Goal: Browse casually: Explore the website without a specific task or goal

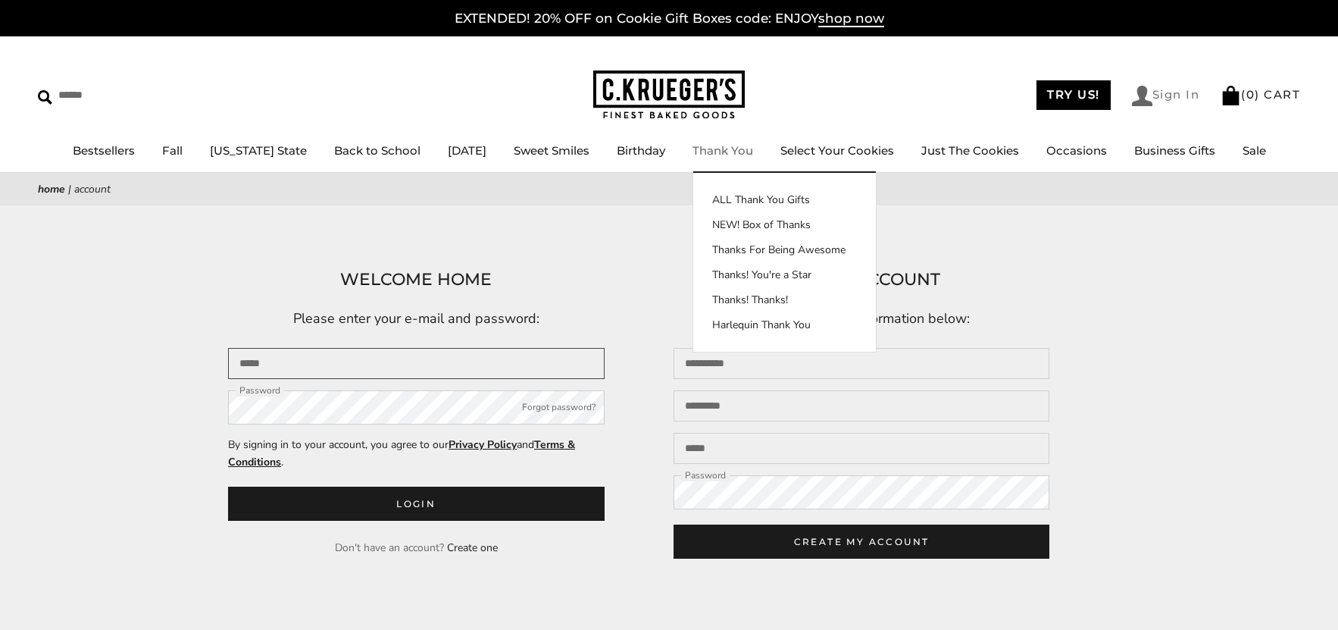
type input "**********"
click at [1147, 102] on link "Sign In" at bounding box center [1166, 96] width 68 height 20
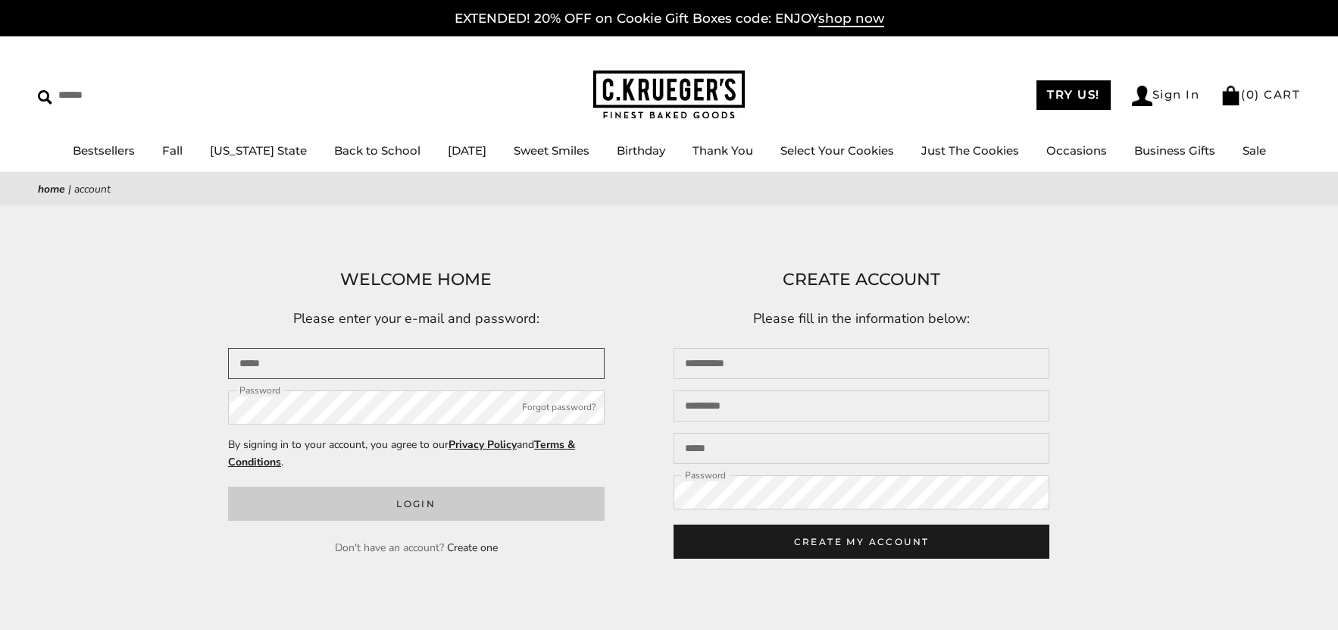
type input "**********"
click at [473, 508] on button "Login" at bounding box center [416, 503] width 377 height 34
click at [382, 502] on button "Login" at bounding box center [416, 503] width 377 height 34
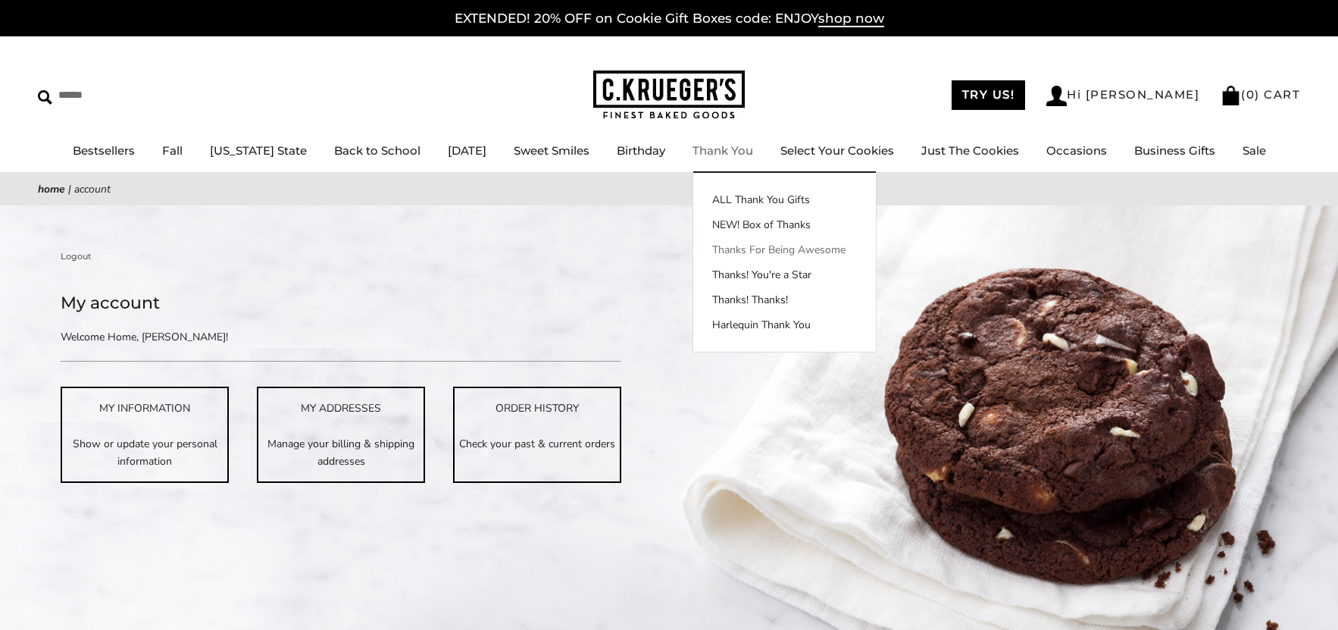
click at [762, 254] on link "Thanks For Being Awesome" at bounding box center [784, 250] width 183 height 16
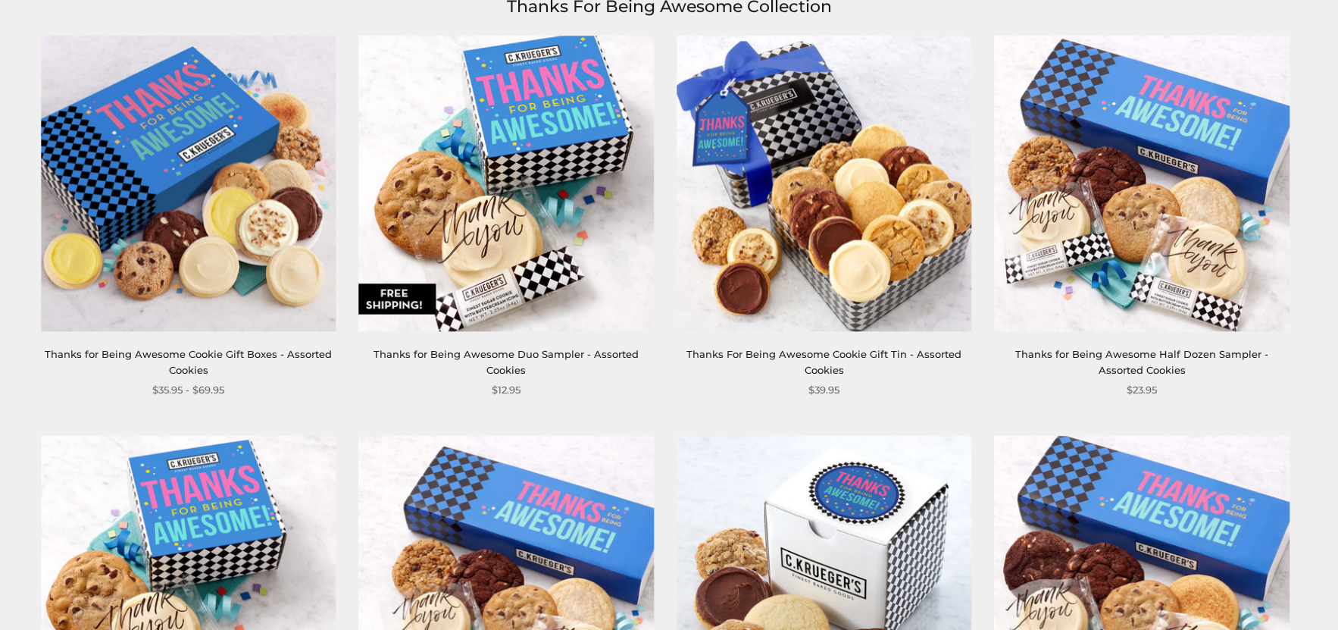
scroll to position [152, 0]
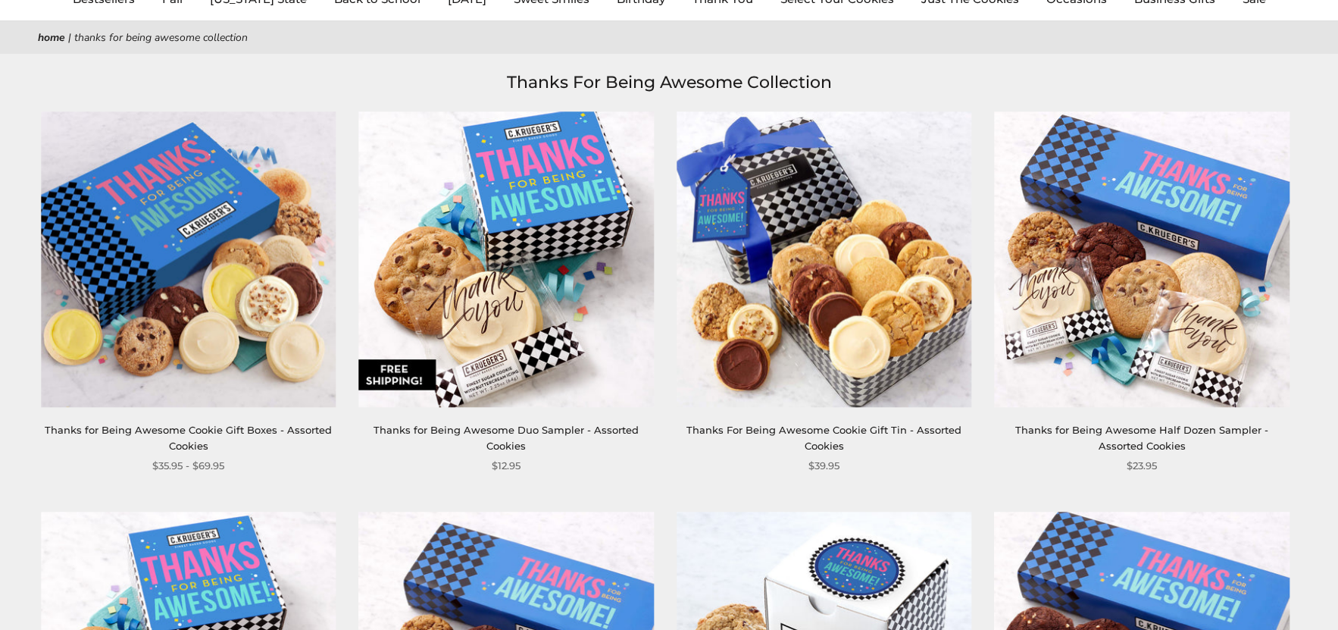
click at [548, 185] on img at bounding box center [506, 258] width 295 height 295
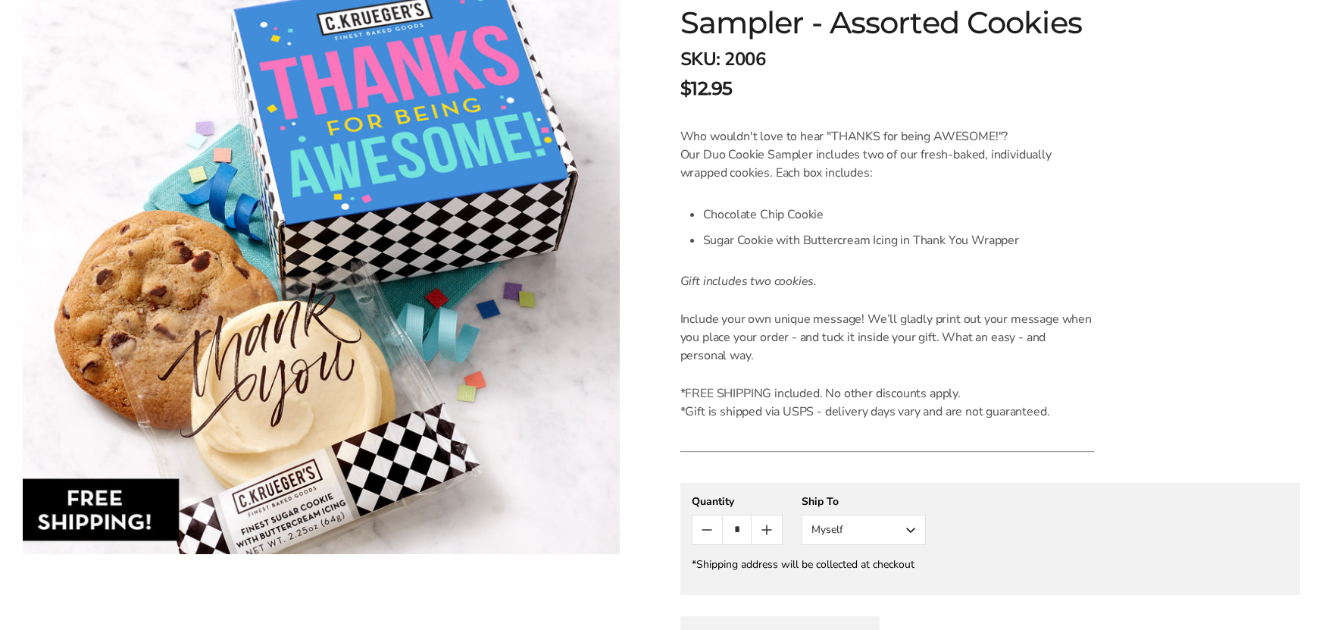
scroll to position [303, 0]
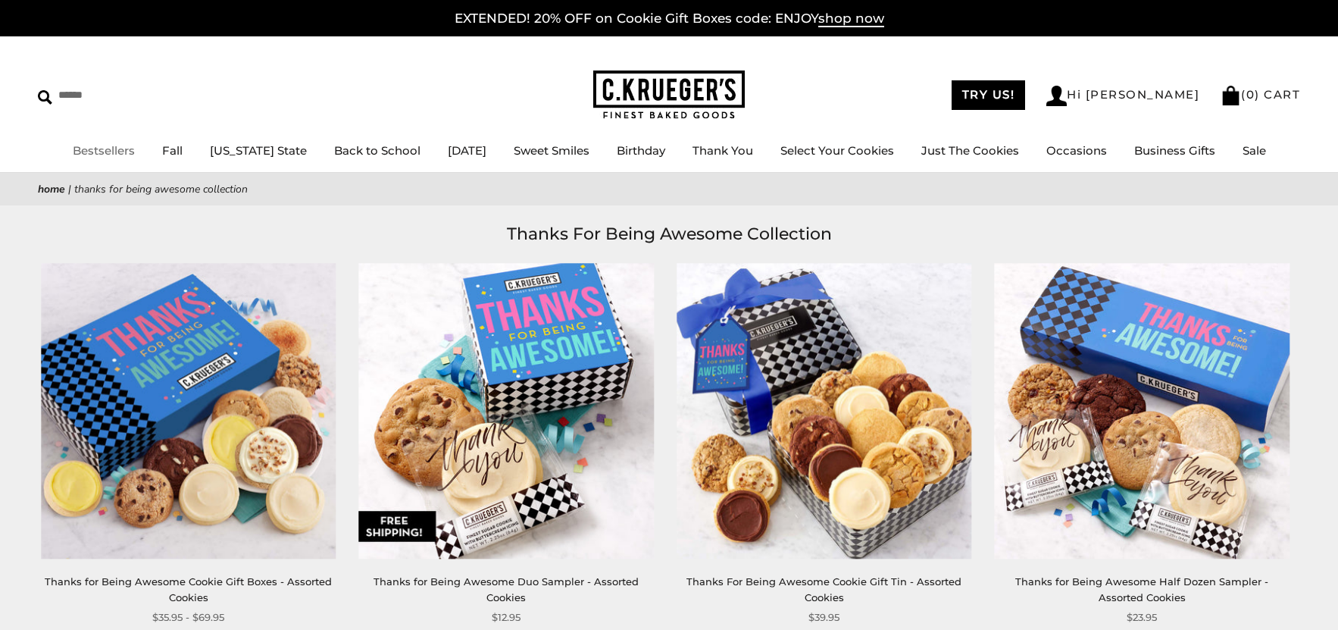
click at [123, 150] on link "Bestsellers" at bounding box center [104, 150] width 62 height 14
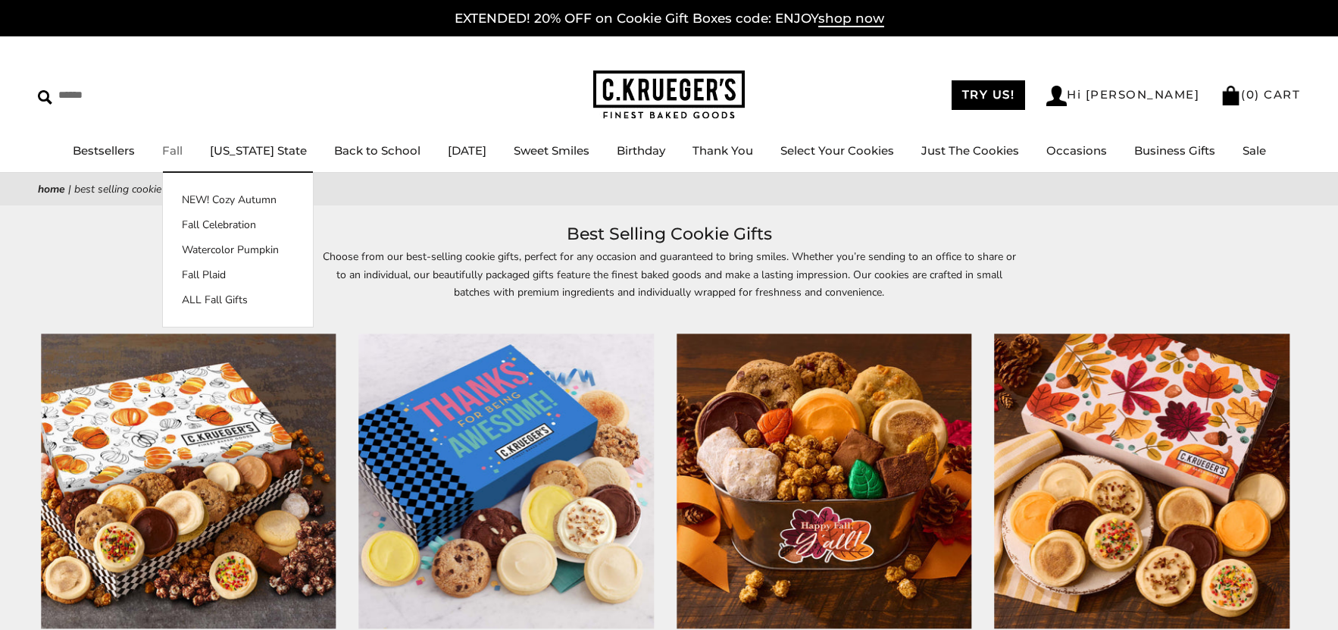
click at [179, 153] on link "Fall" at bounding box center [172, 150] width 20 height 14
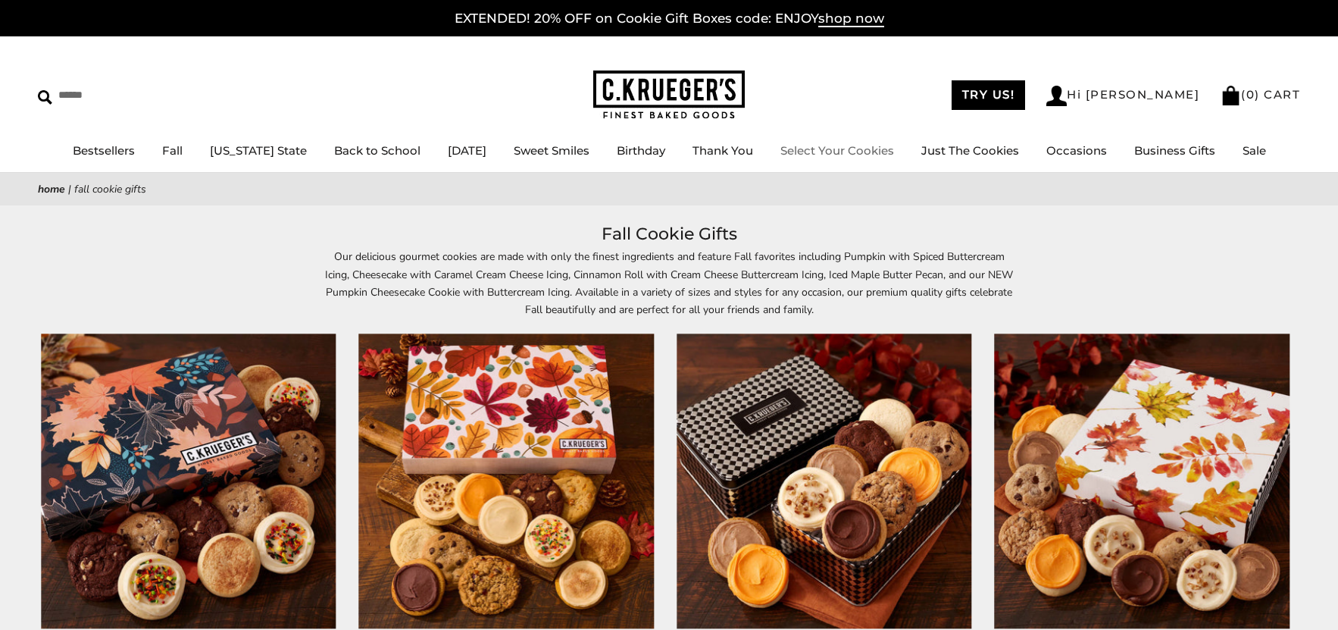
click at [839, 158] on li "Select Your Cookies" at bounding box center [837, 151] width 114 height 19
click at [832, 148] on link "Select Your Cookies" at bounding box center [837, 150] width 114 height 14
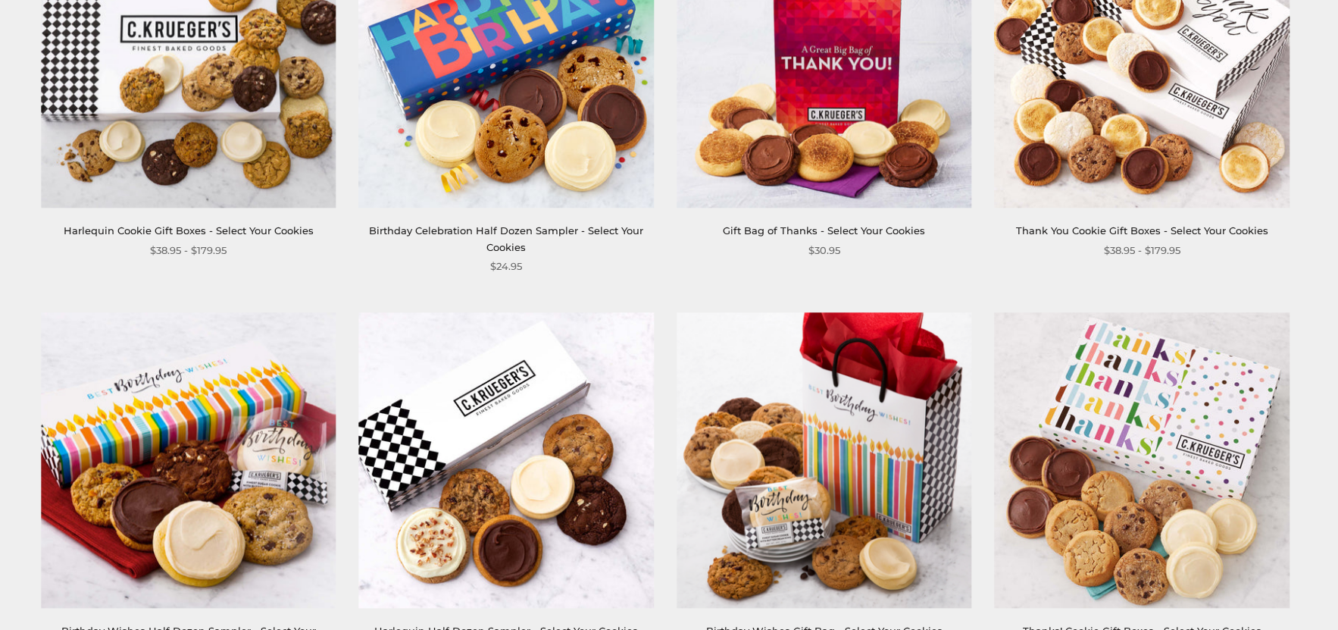
scroll to position [2197, 0]
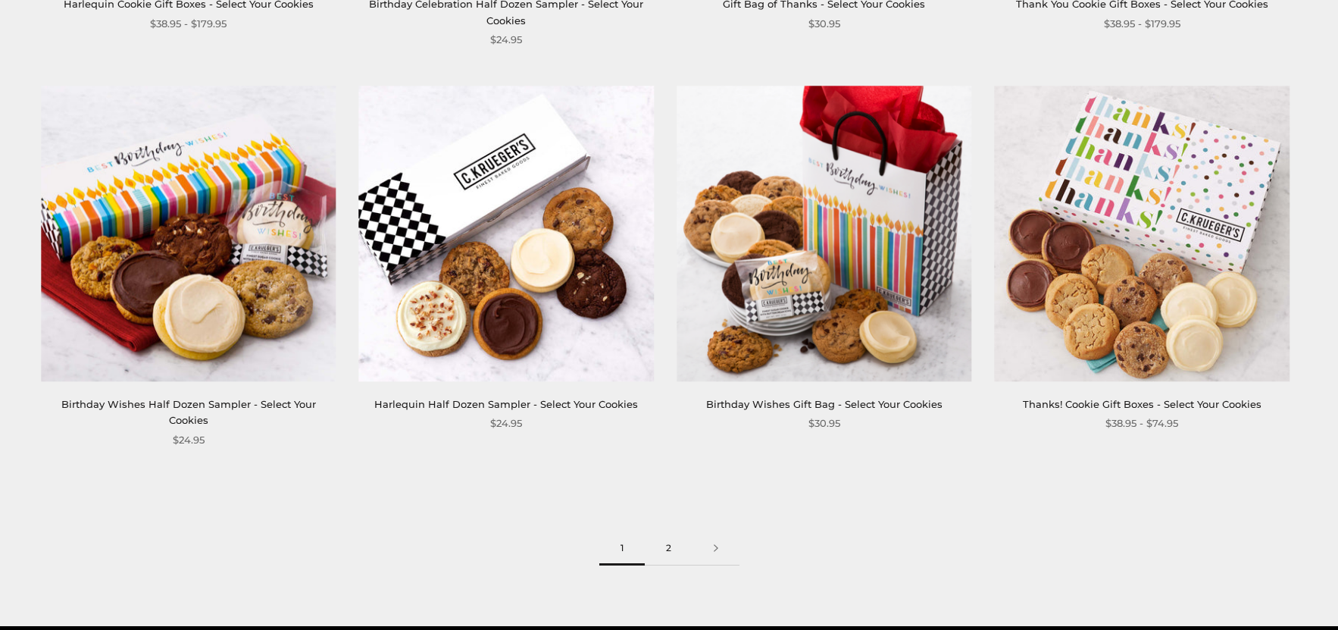
click at [660, 531] on link "2" at bounding box center [669, 548] width 48 height 34
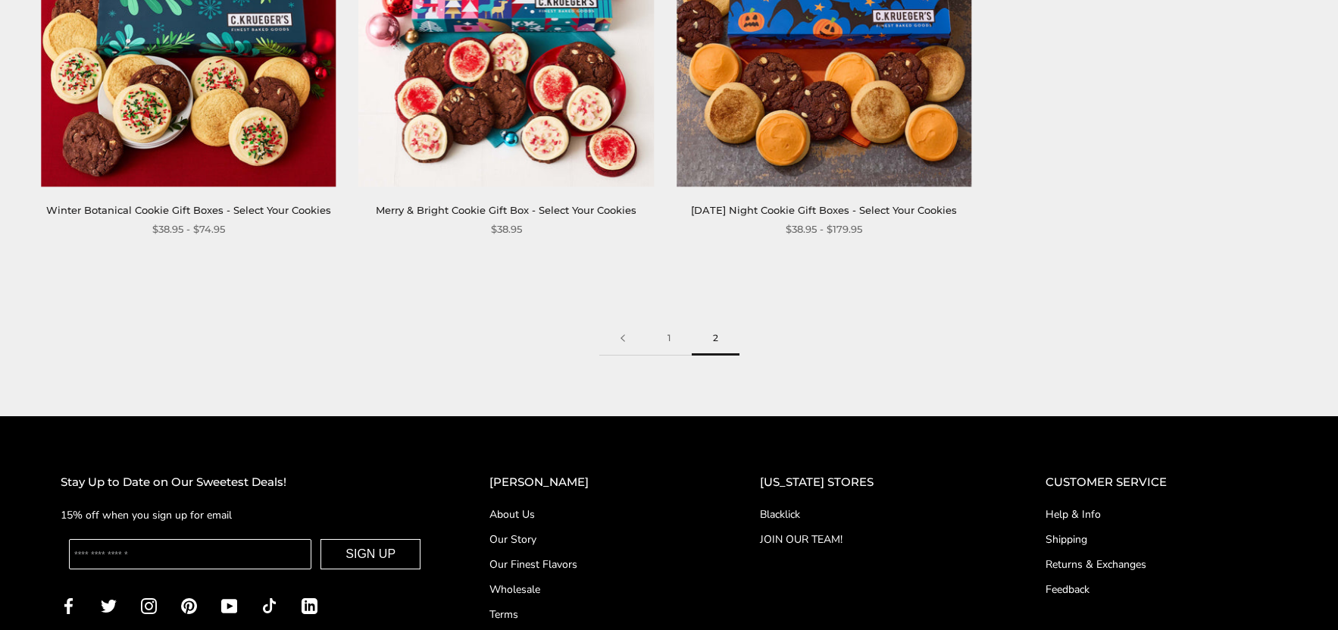
scroll to position [2424, 0]
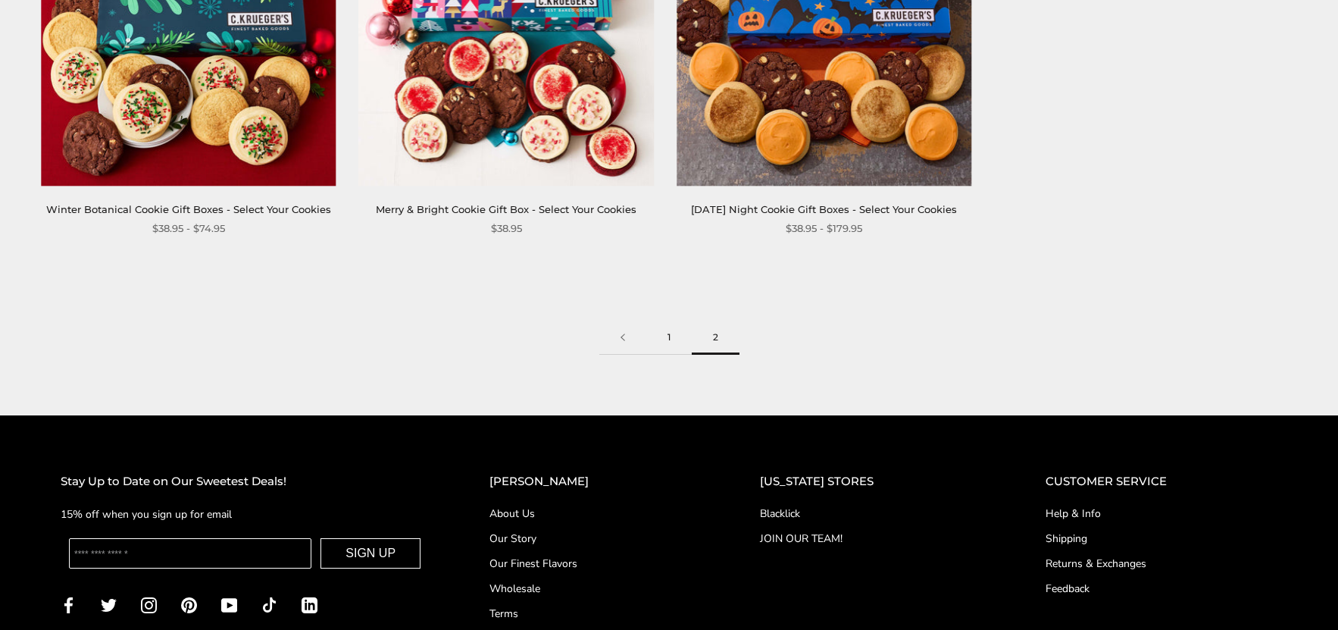
click at [664, 344] on link "1" at bounding box center [668, 337] width 45 height 34
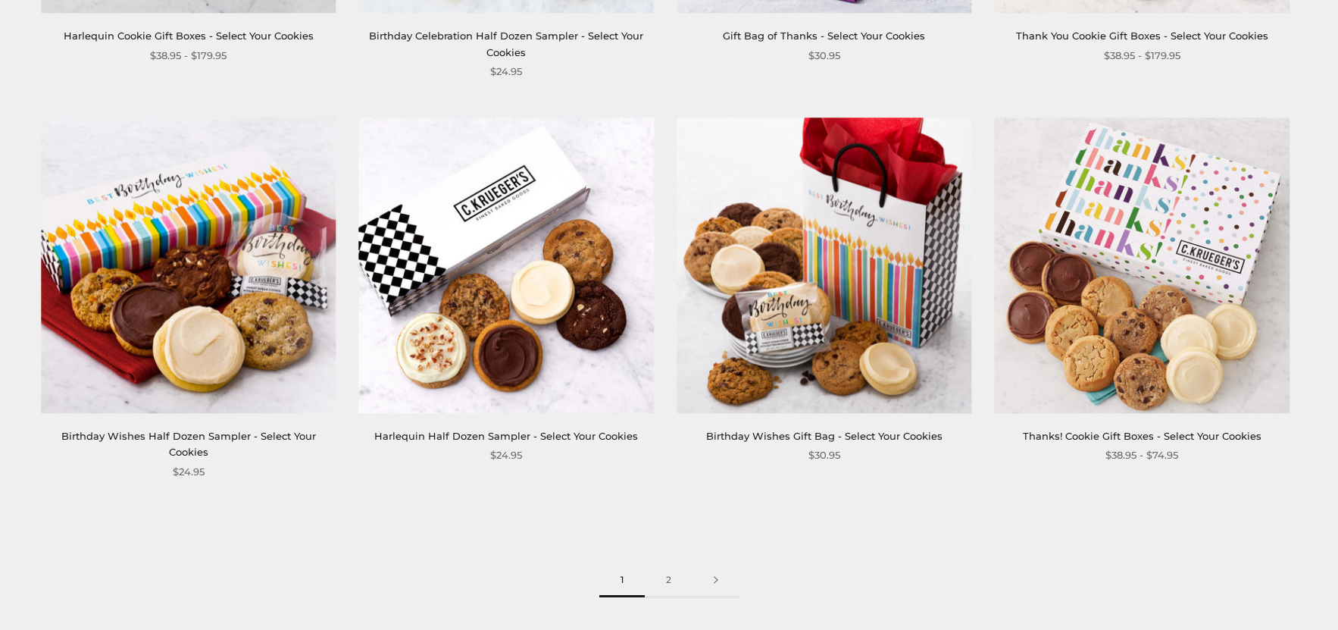
scroll to position [2197, 0]
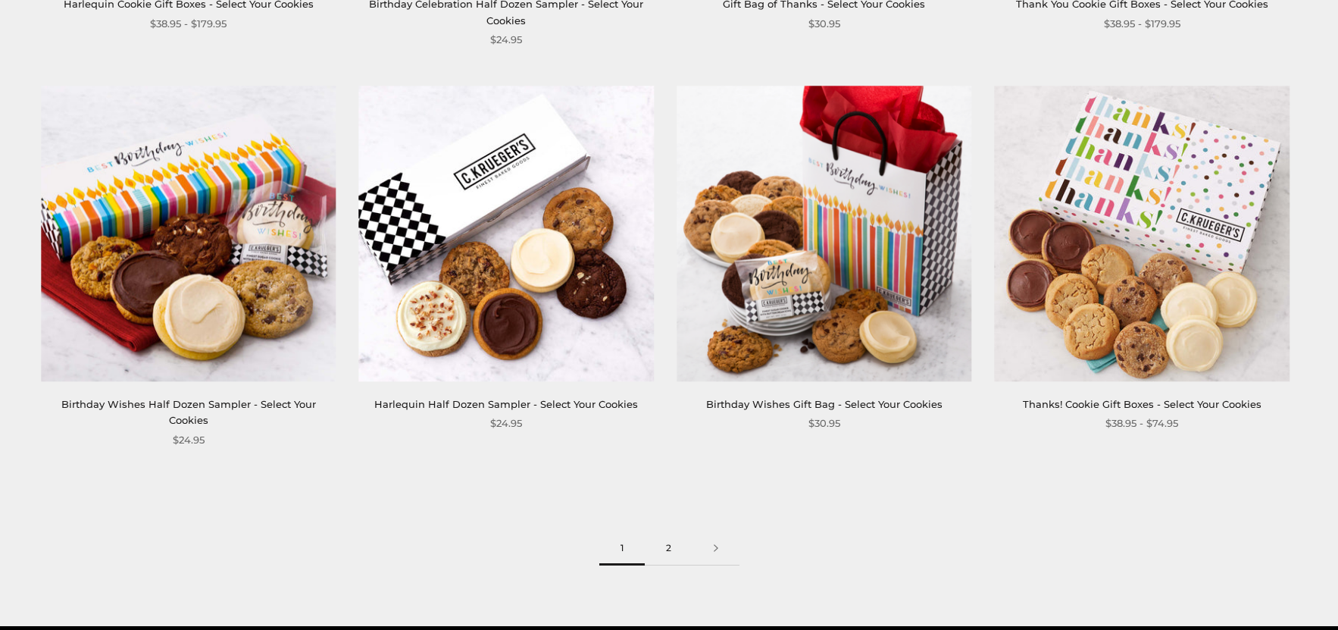
click at [669, 534] on link "2" at bounding box center [669, 548] width 48 height 34
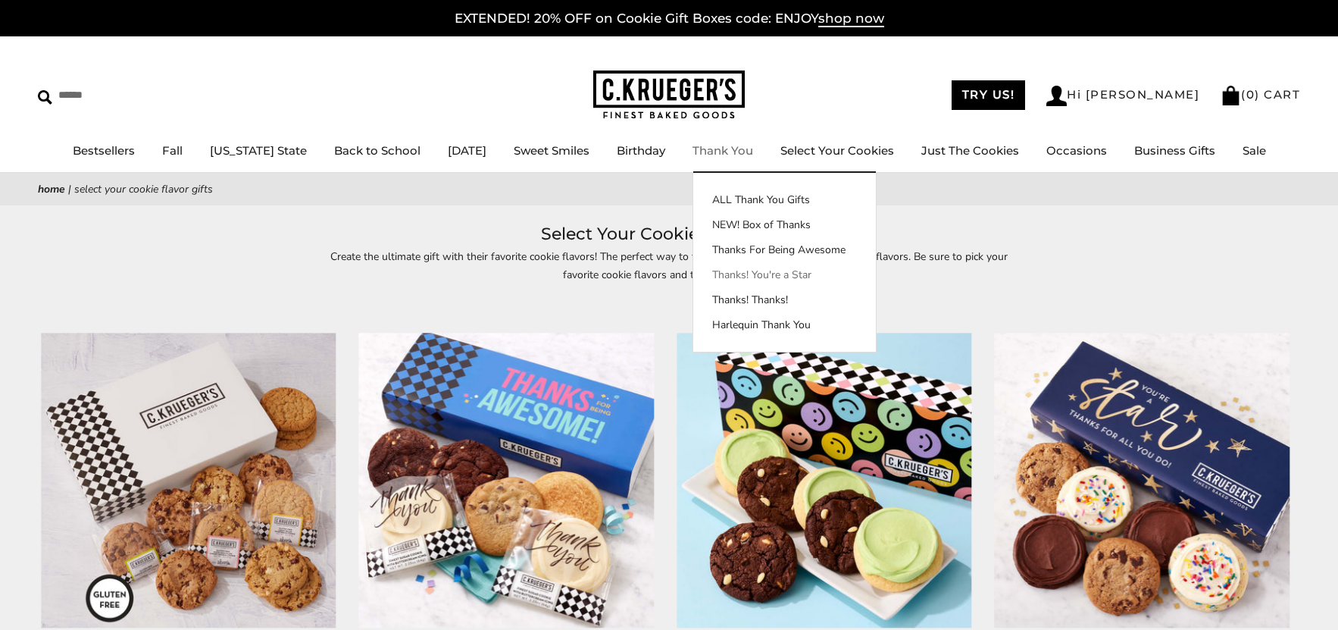
click at [775, 277] on link "Thanks! You're a Star" at bounding box center [784, 275] width 183 height 16
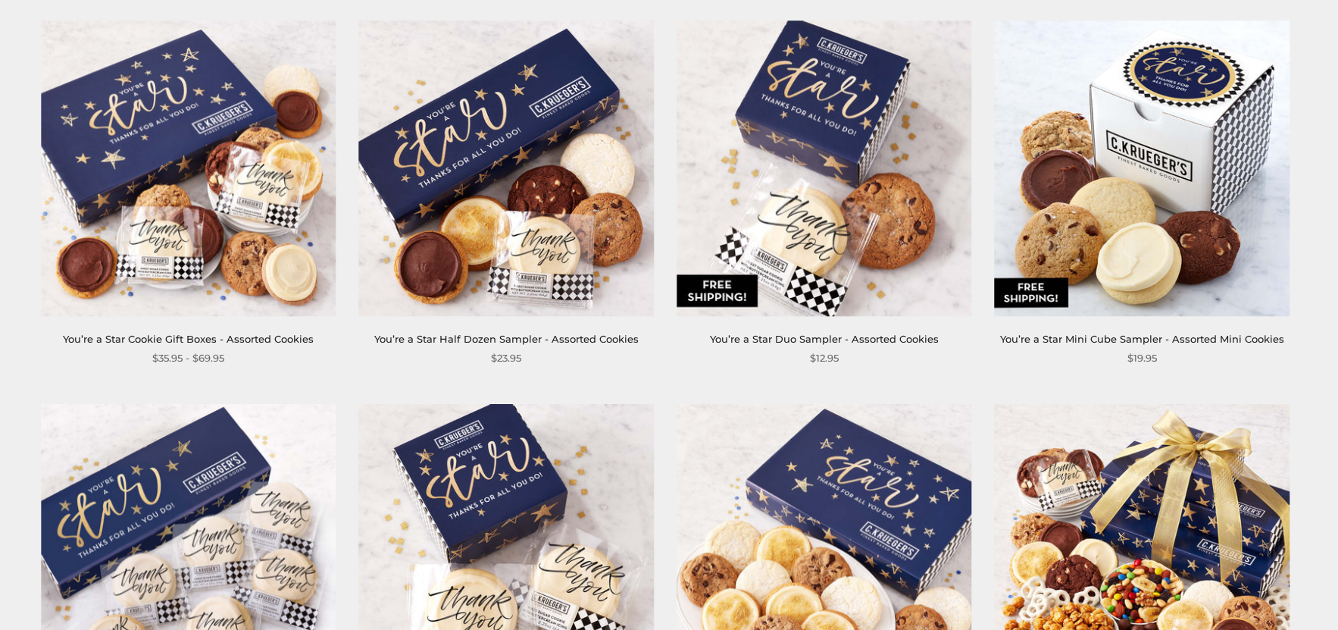
scroll to position [152, 0]
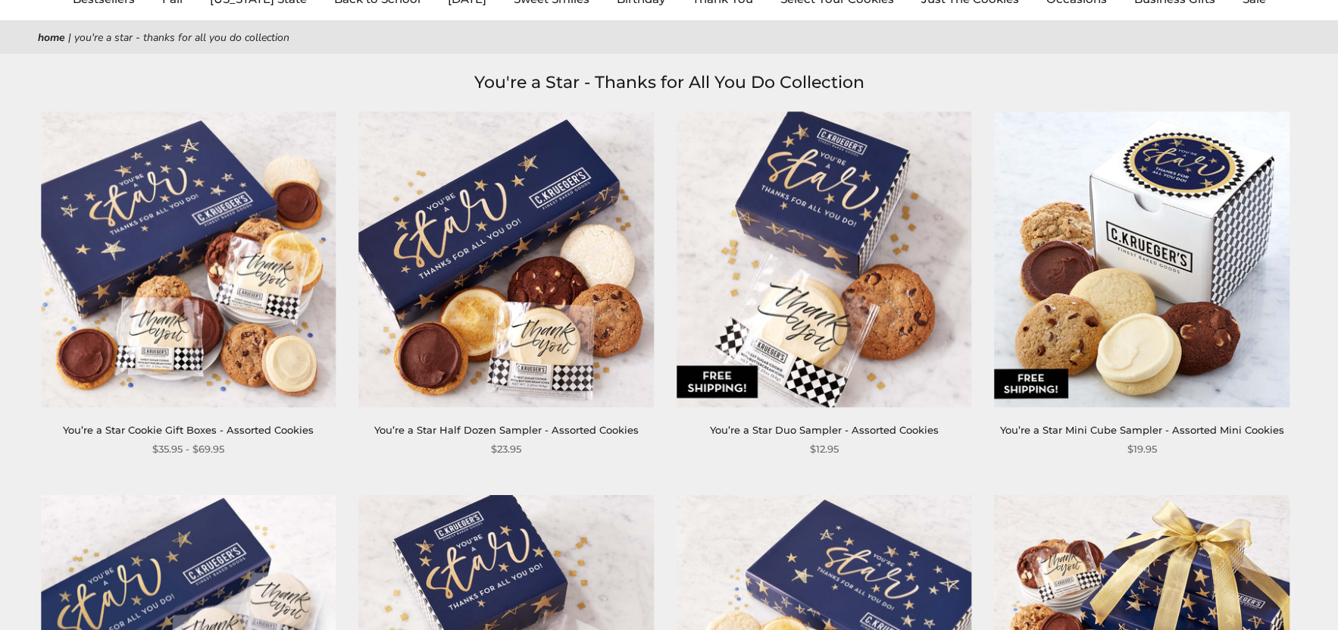
click at [818, 315] on img at bounding box center [824, 258] width 295 height 295
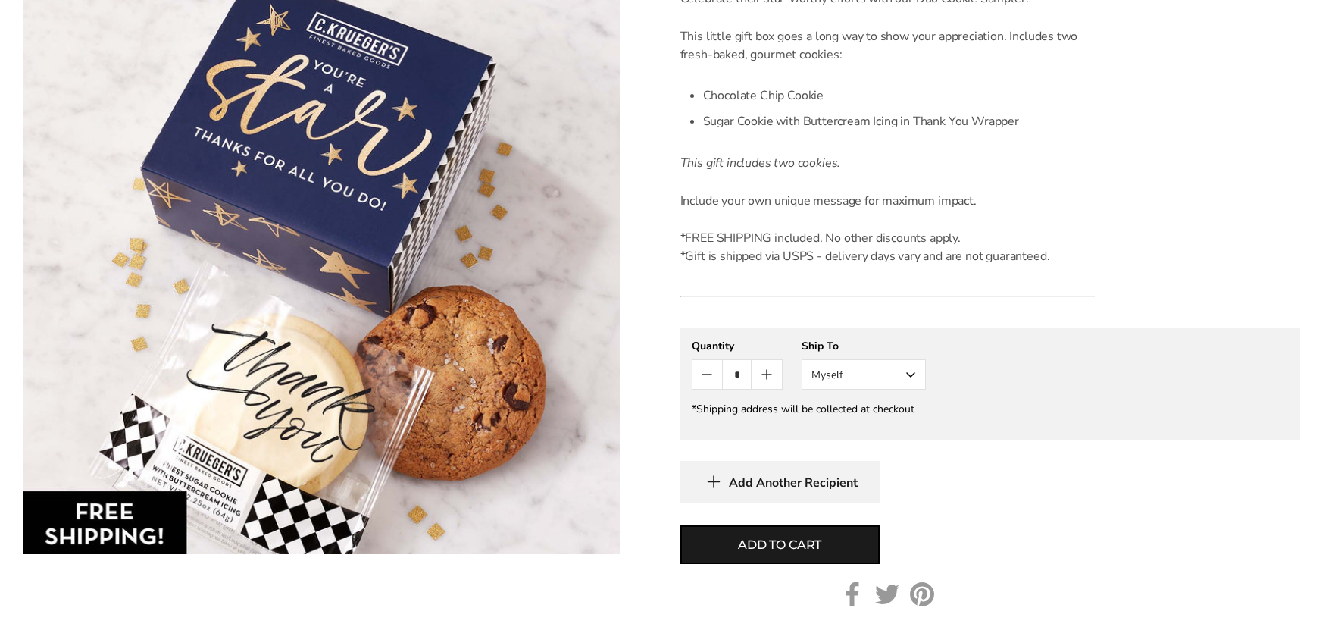
scroll to position [530, 0]
